Goal: Navigation & Orientation: Find specific page/section

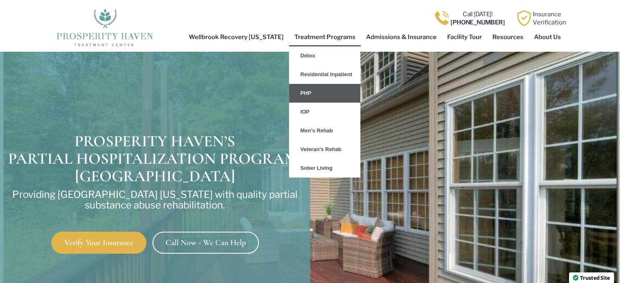
click at [318, 93] on link "PHP" at bounding box center [324, 93] width 71 height 19
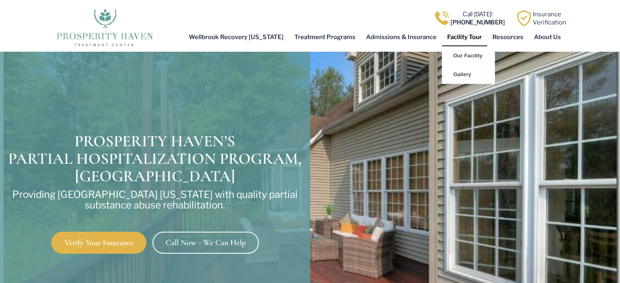
click at [467, 35] on link "Facility Tour" at bounding box center [464, 37] width 45 height 19
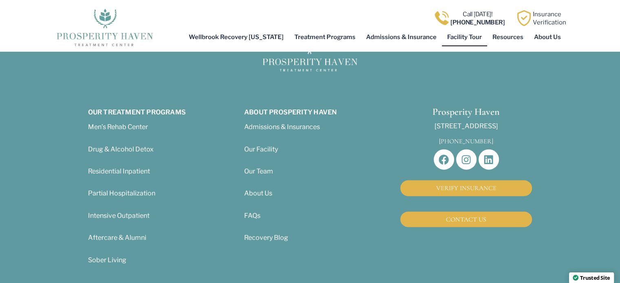
scroll to position [1848, 0]
